Goal: Find contact information: Find contact information

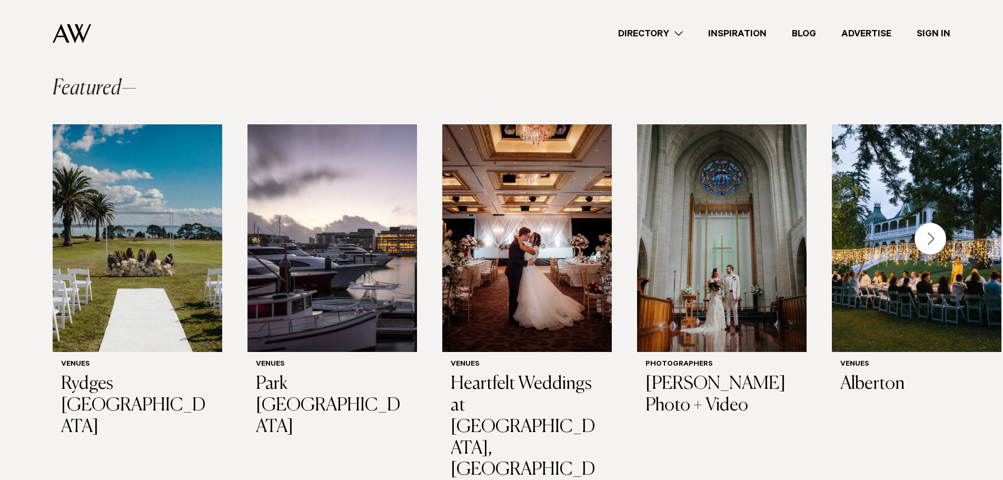
scroll to position [253, 0]
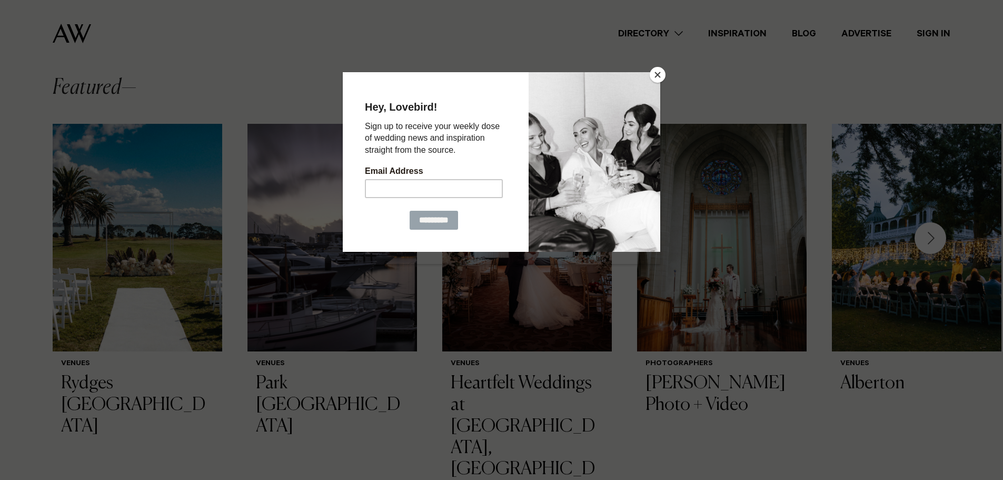
click at [651, 71] on button "Close" at bounding box center [658, 75] width 16 height 16
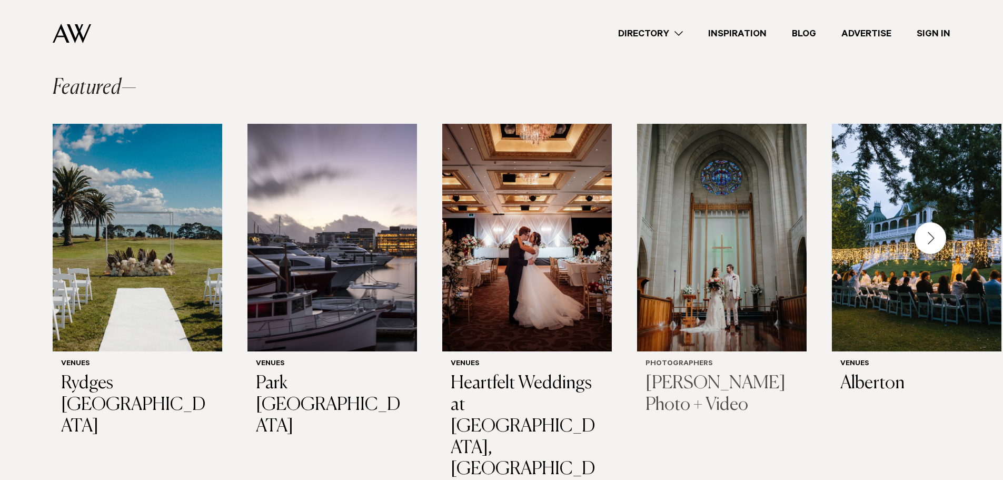
click at [757, 250] on img "4 / 29" at bounding box center [721, 237] width 169 height 227
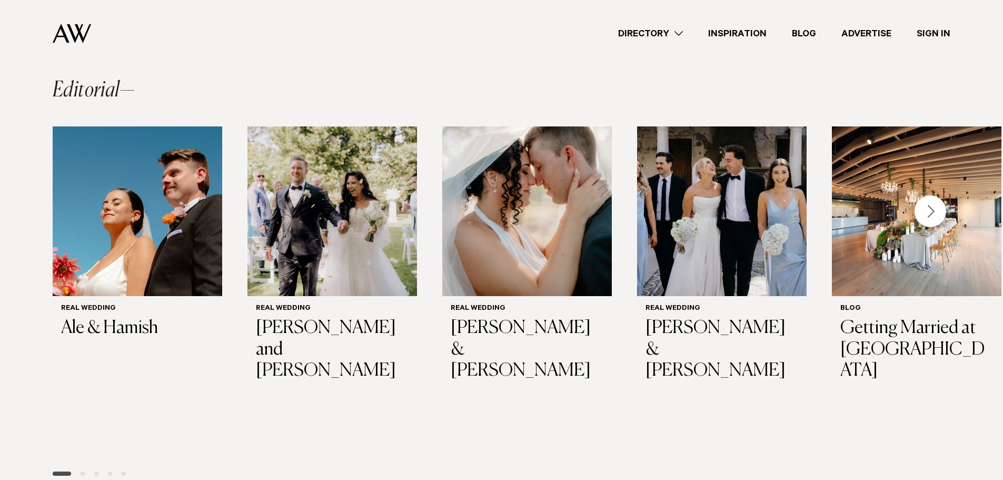
scroll to position [780, 0]
click at [941, 196] on div "Next slide" at bounding box center [930, 212] width 32 height 32
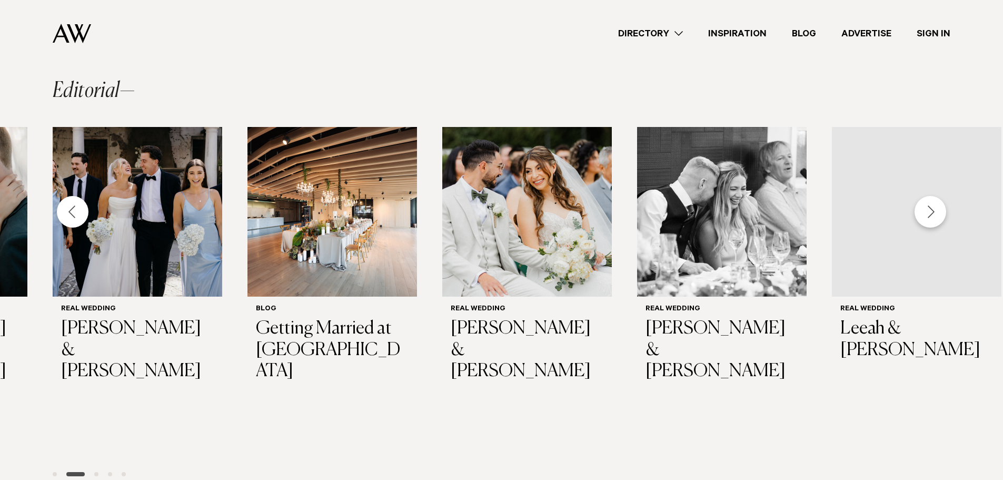
click at [941, 196] on div "Next slide" at bounding box center [930, 212] width 32 height 32
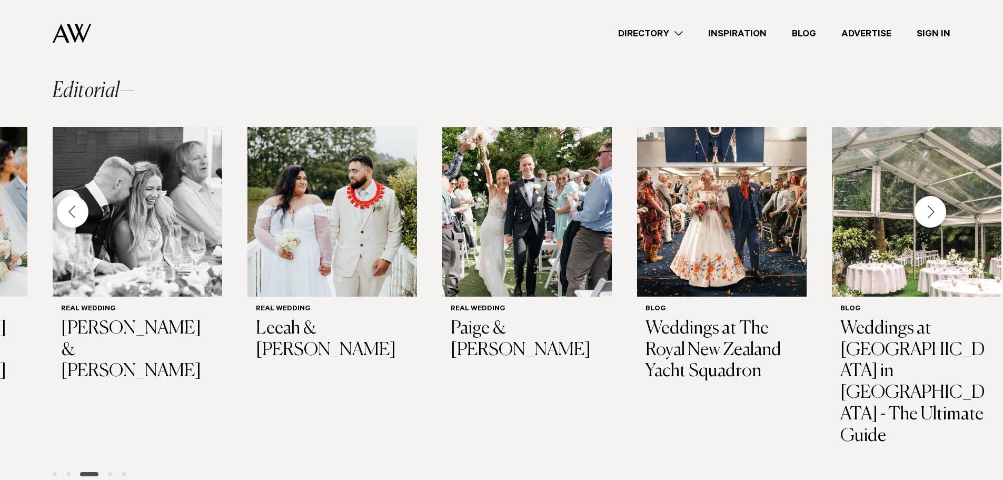
click at [941, 196] on div "Next slide" at bounding box center [930, 212] width 32 height 32
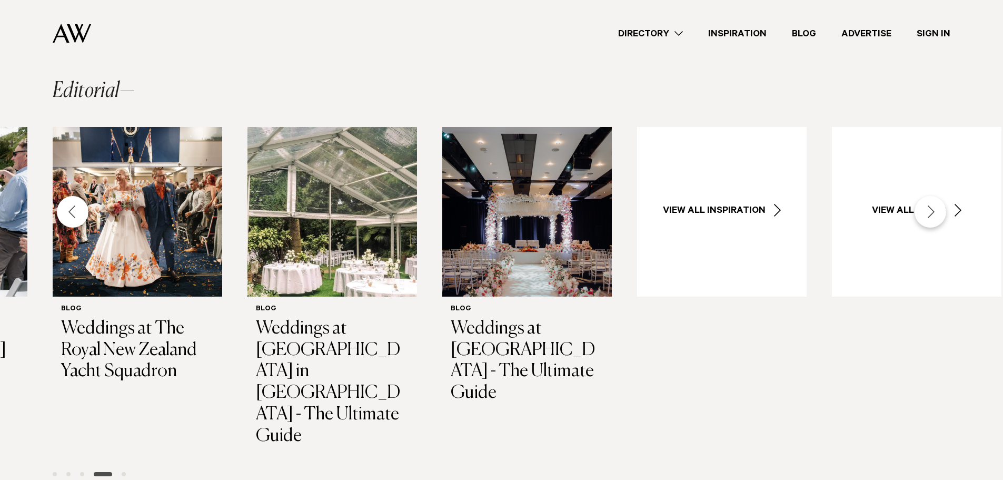
click at [941, 196] on div "Next slide" at bounding box center [930, 212] width 32 height 32
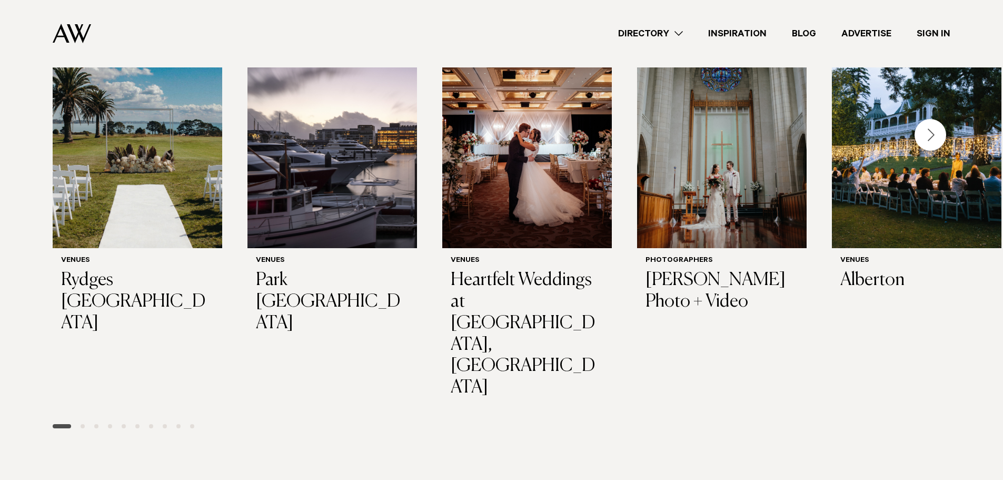
scroll to position [0, 0]
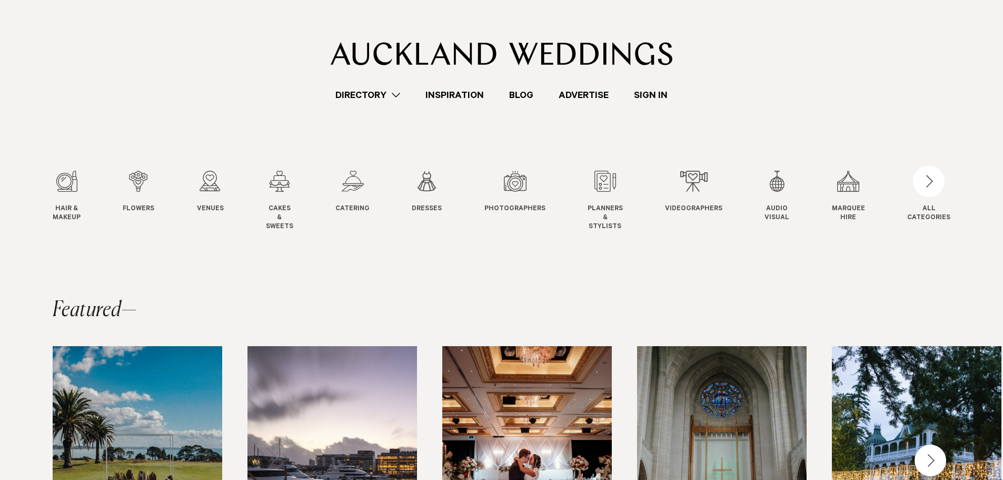
click at [516, 91] on link "Blog" at bounding box center [520, 95] width 49 height 14
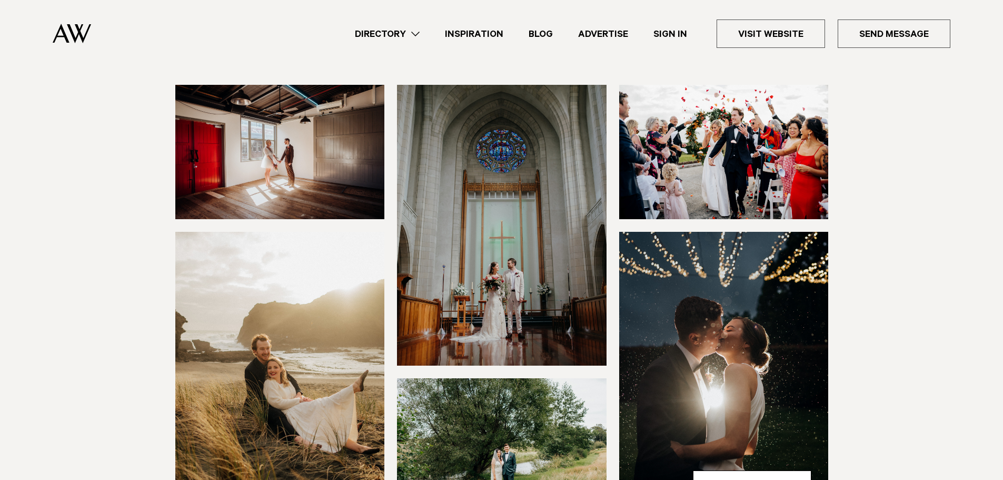
scroll to position [146, 0]
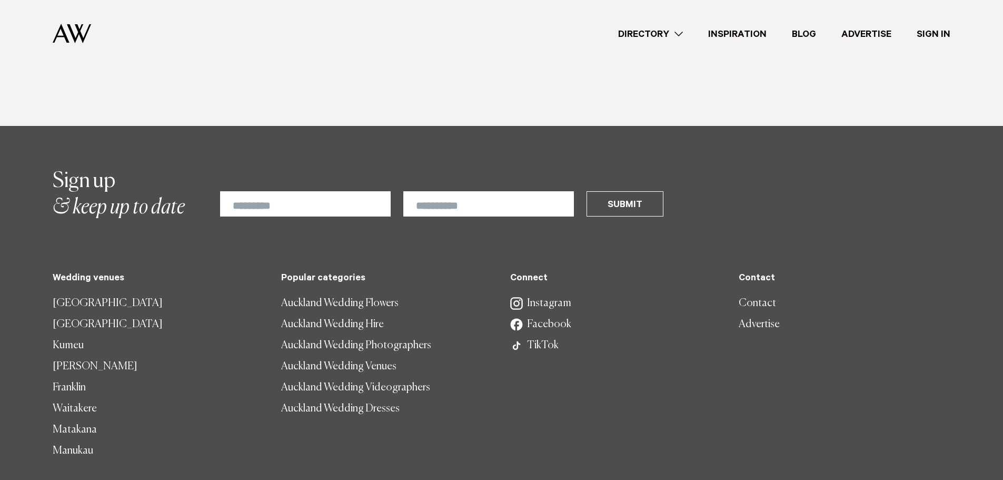
scroll to position [3048, 0]
click at [754, 293] on link "Contact" at bounding box center [845, 303] width 212 height 21
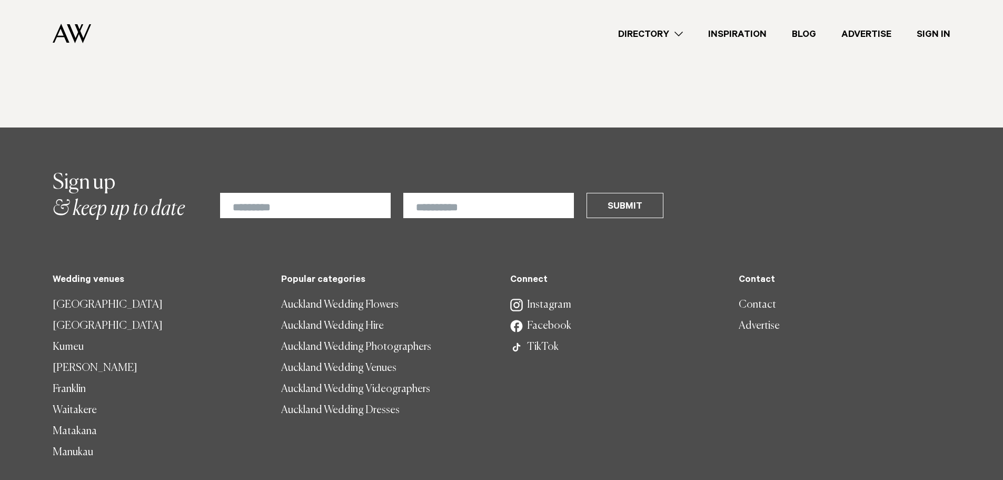
scroll to position [725, 0]
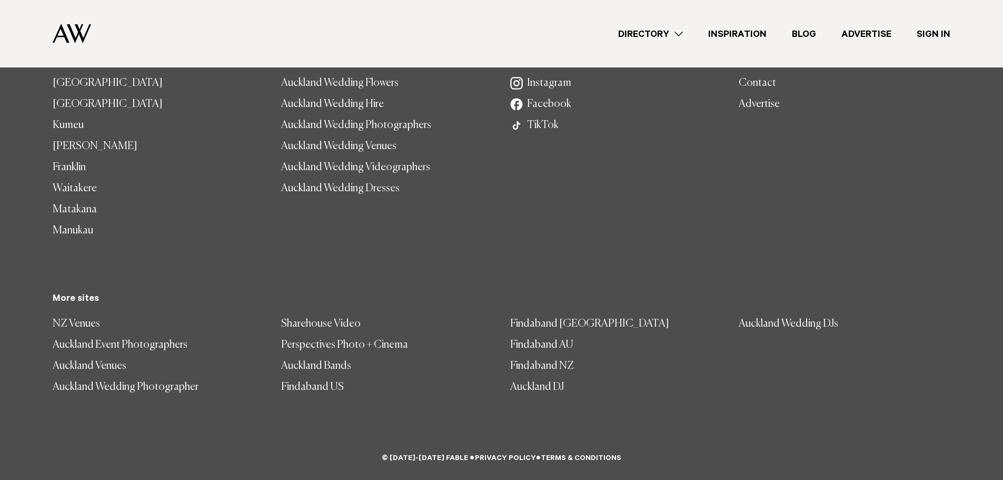
click at [548, 364] on link "Findaband NZ" at bounding box center [616, 365] width 212 height 21
